Goal: Check status: Check status

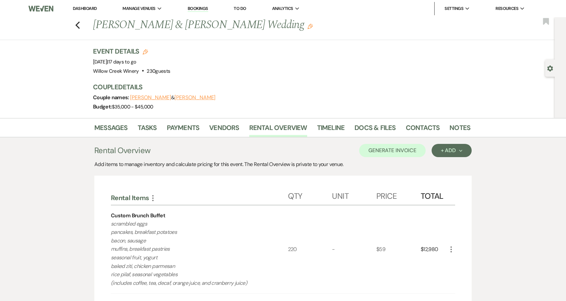
click at [199, 9] on link "Bookings" at bounding box center [198, 9] width 21 height 6
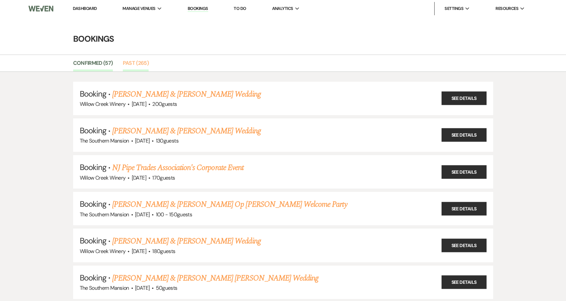
click at [129, 63] on link "Past (265)" at bounding box center [136, 65] width 26 height 13
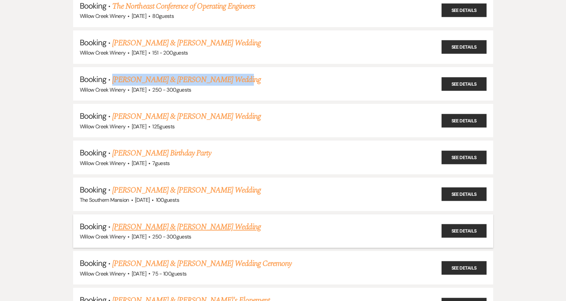
scroll to position [9528, 0]
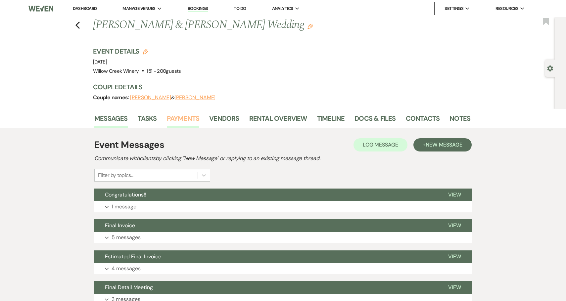
click at [180, 122] on link "Payments" at bounding box center [183, 120] width 33 height 15
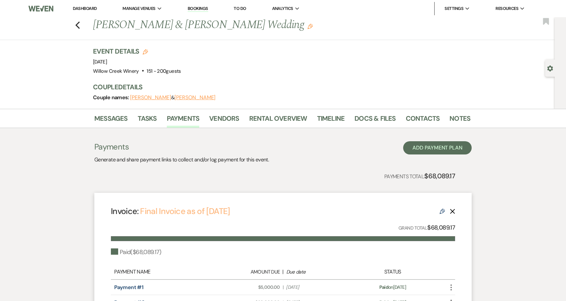
click at [196, 213] on link "Final Invoice as of 8-20-2025" at bounding box center [185, 211] width 90 height 11
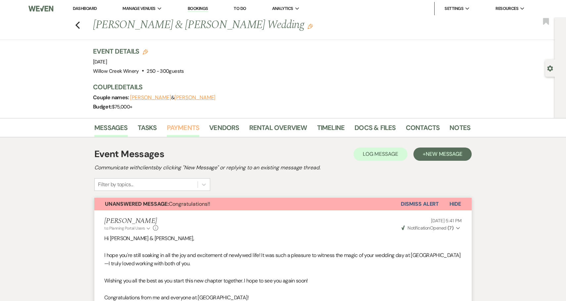
click at [188, 128] on link "Payments" at bounding box center [183, 130] width 33 height 15
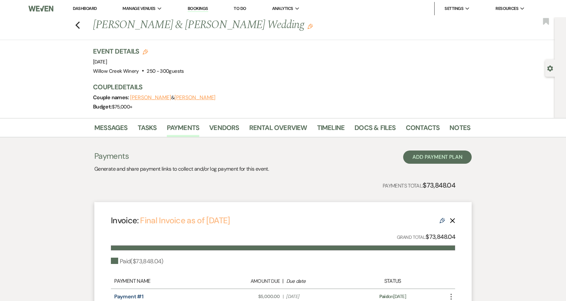
click at [204, 225] on link "Final Invoice as of 8-18-2025" at bounding box center [185, 220] width 90 height 11
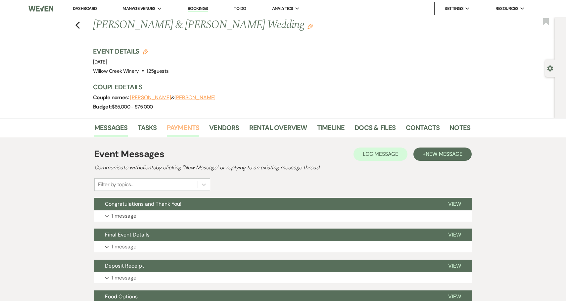
click at [181, 129] on link "Payments" at bounding box center [183, 130] width 33 height 15
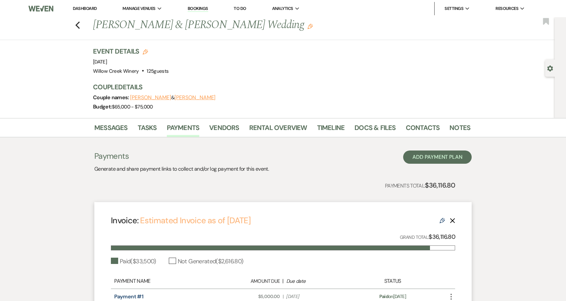
click at [196, 221] on link "Estimated Invoice as of 6-24-2025" at bounding box center [195, 220] width 111 height 11
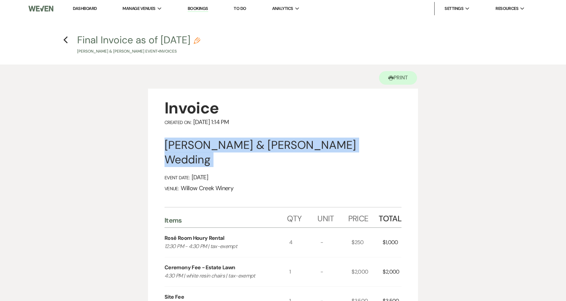
drag, startPoint x: 167, startPoint y: 145, endPoint x: 419, endPoint y: 154, distance: 252.2
copy div "[PERSON_NAME] & [PERSON_NAME] Wedding"
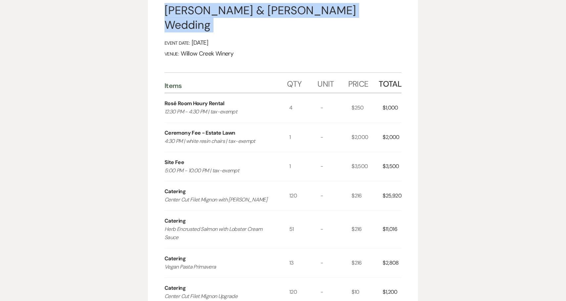
scroll to position [140, 0]
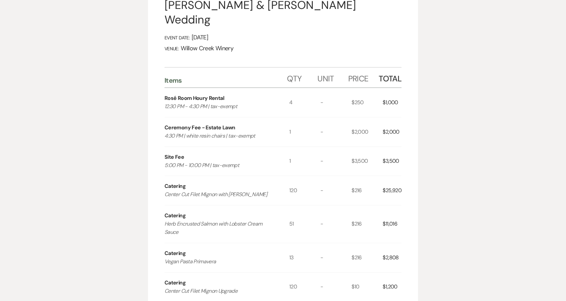
click at [392, 178] on div "$25,920" at bounding box center [392, 190] width 19 height 29
copy div "25,920"
click at [390, 210] on div "$11,016" at bounding box center [392, 224] width 19 height 37
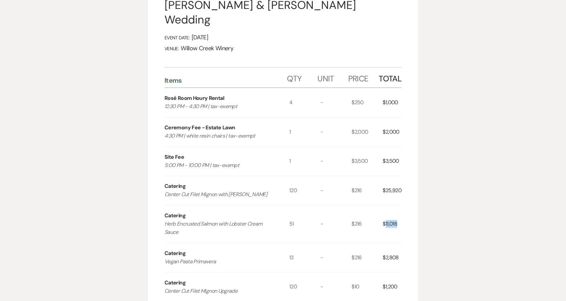
copy div "11,016"
click at [391, 246] on div "$2,808" at bounding box center [392, 257] width 19 height 29
copy div "2,808"
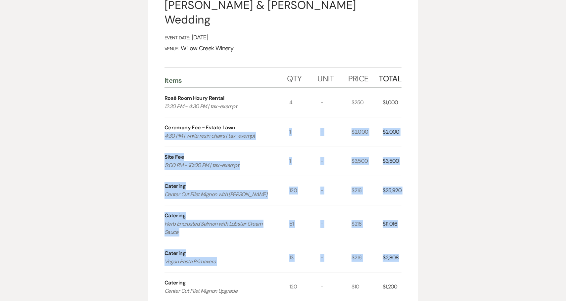
drag, startPoint x: 391, startPoint y: 246, endPoint x: 245, endPoint y: 128, distance: 187.9
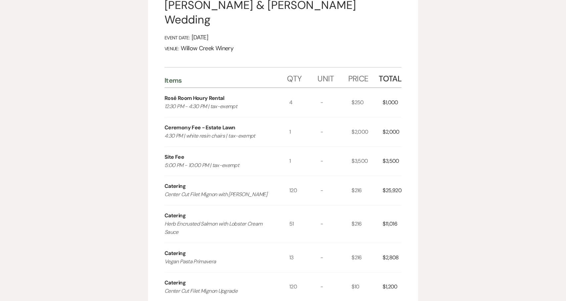
click at [269, 223] on div "Catering Herb Encrusted Salmon with Lobster Cream Sauce" at bounding box center [227, 224] width 125 height 37
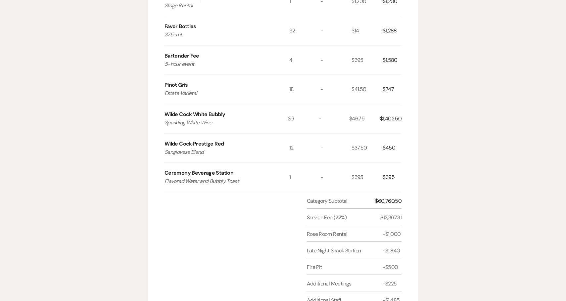
scroll to position [616, 0]
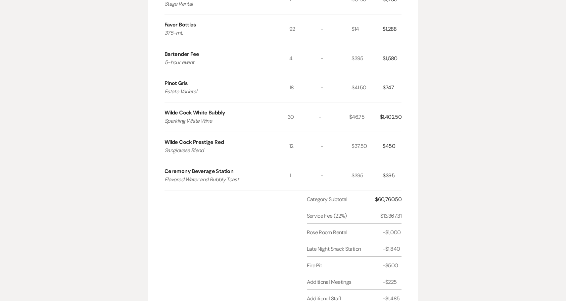
click at [388, 196] on div "$60,760.50" at bounding box center [388, 200] width 26 height 8
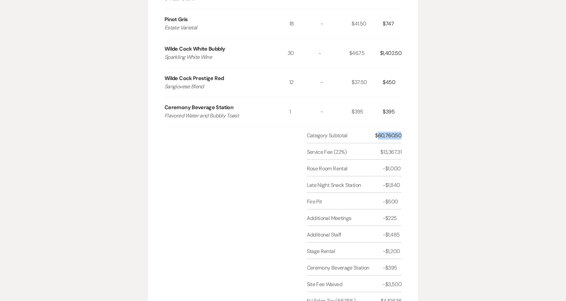
scroll to position [678, 0]
copy div "60,760.50"
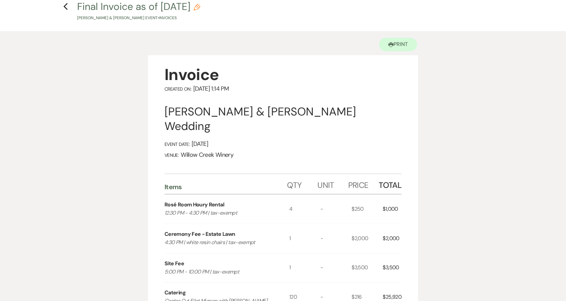
scroll to position [0, 0]
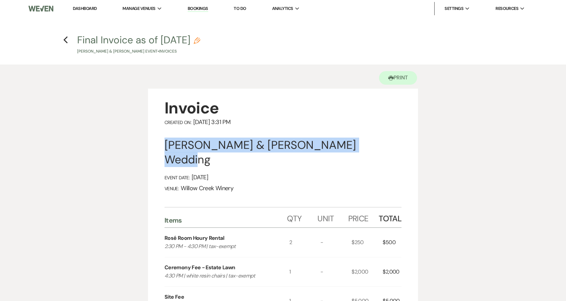
drag, startPoint x: 165, startPoint y: 146, endPoint x: 400, endPoint y: 145, distance: 234.8
click at [400, 146] on div "[PERSON_NAME] & [PERSON_NAME] Wedding" at bounding box center [283, 152] width 237 height 29
copy div "[PERSON_NAME] & [PERSON_NAME] Wedding"
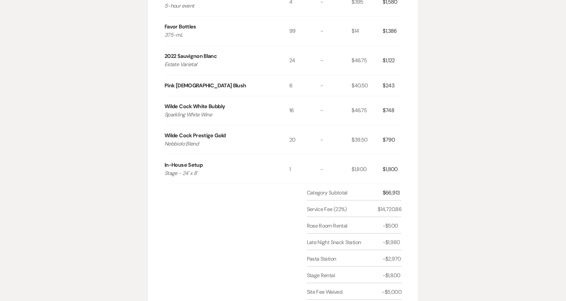
scroll to position [547, 0]
click at [394, 188] on div "$66,913" at bounding box center [392, 192] width 19 height 8
copy div "66,913"
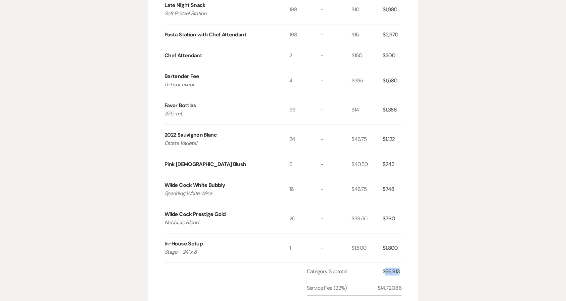
scroll to position [462, 0]
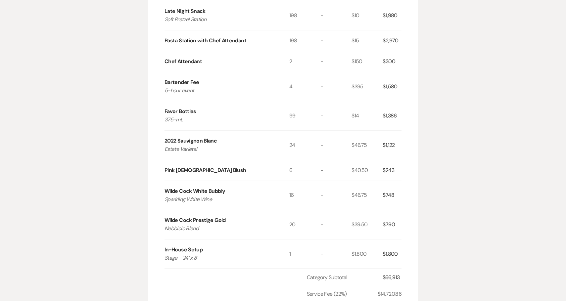
click at [390, 131] on div "$1,122" at bounding box center [392, 145] width 19 height 29
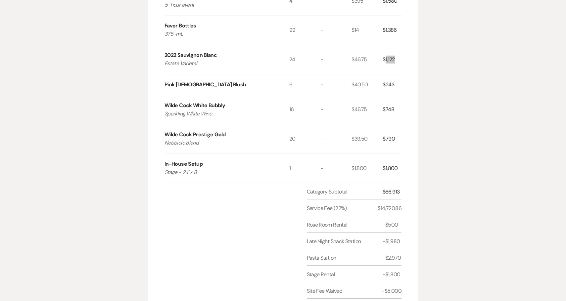
scroll to position [547, 0]
